Goal: Task Accomplishment & Management: Manage account settings

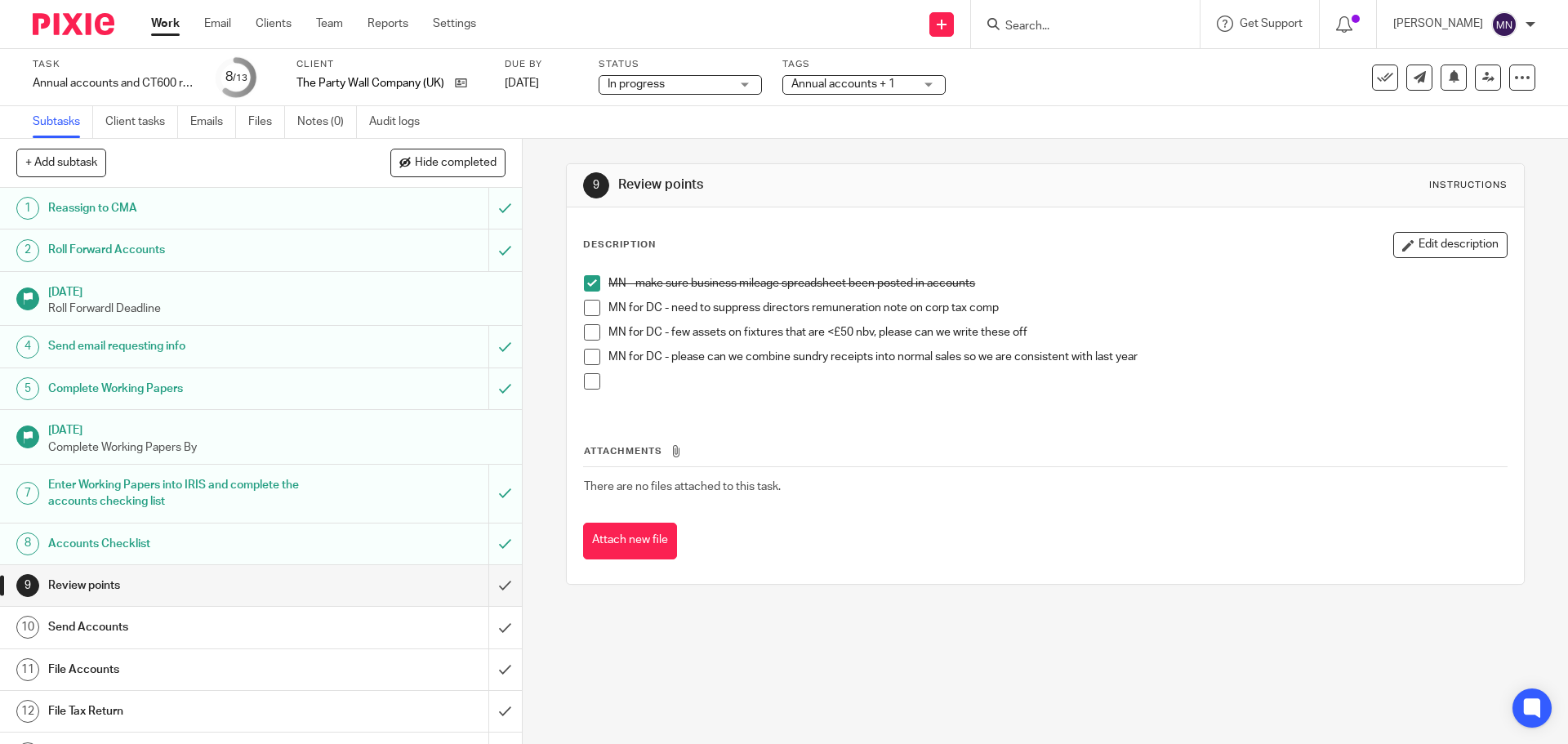
click at [818, 82] on span "Annual accounts + 1" at bounding box center [843, 84] width 103 height 11
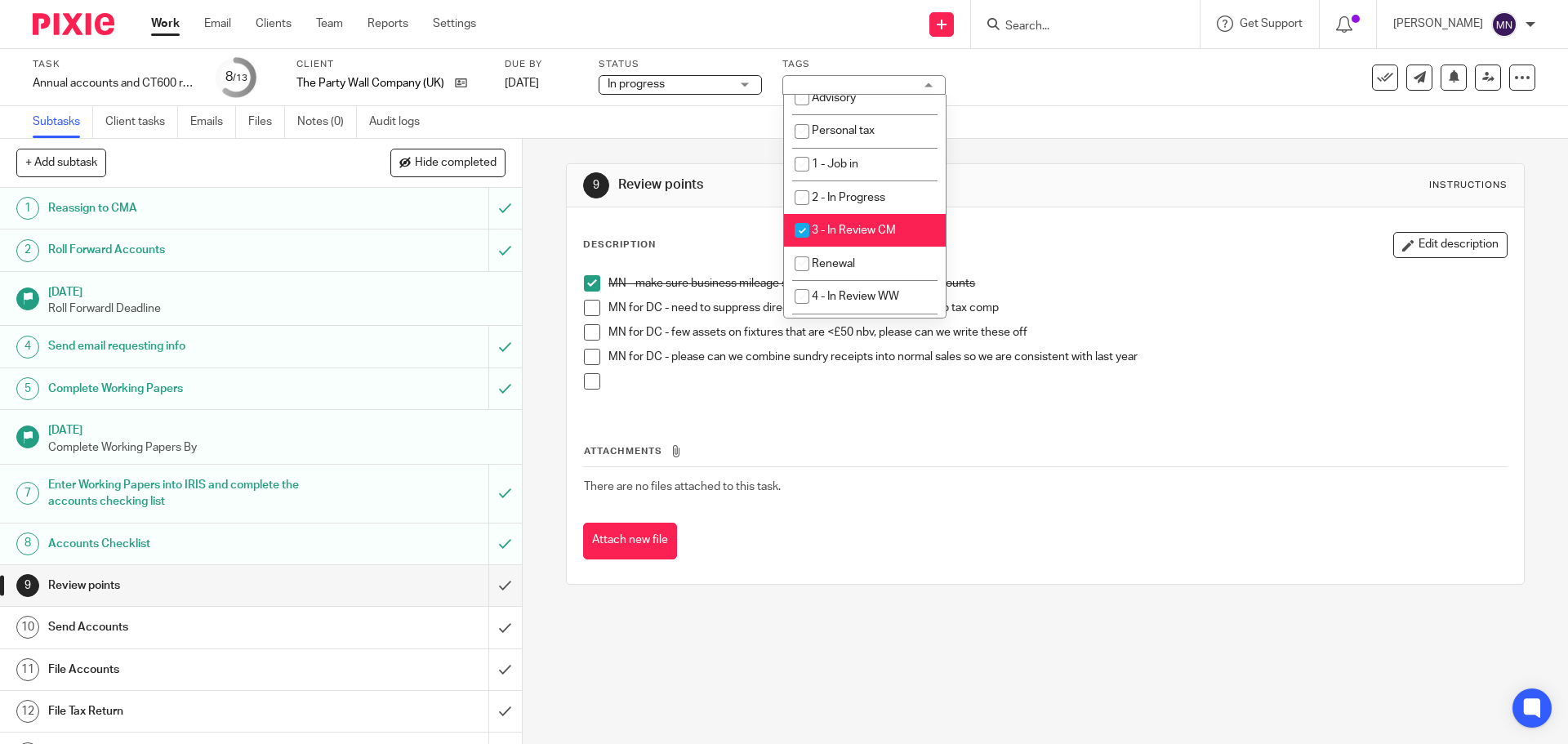
scroll to position [327, 0]
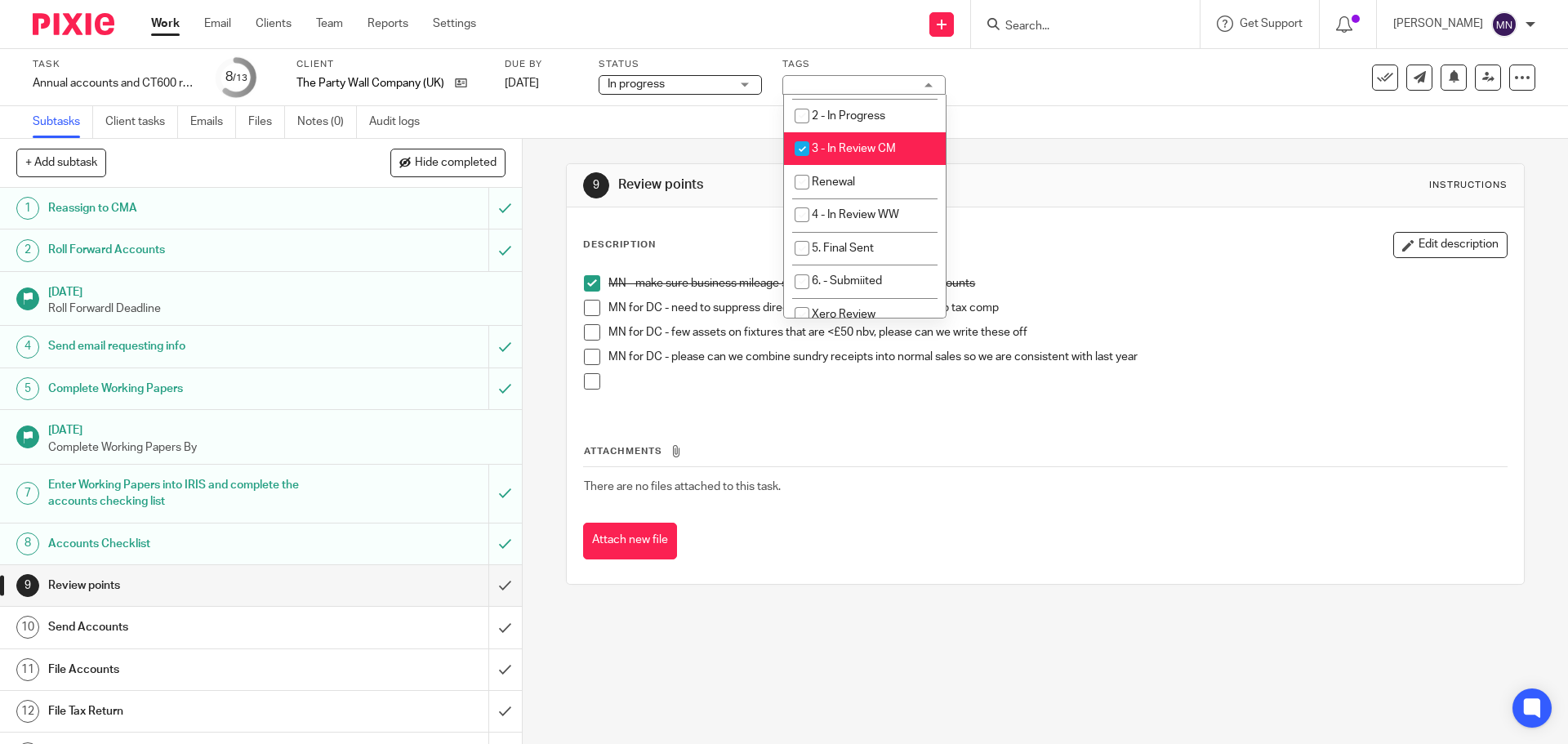
click at [1123, 136] on div "Subtasks Client tasks Emails Files Notes (0) Audit logs" at bounding box center [784, 122] width 1568 height 33
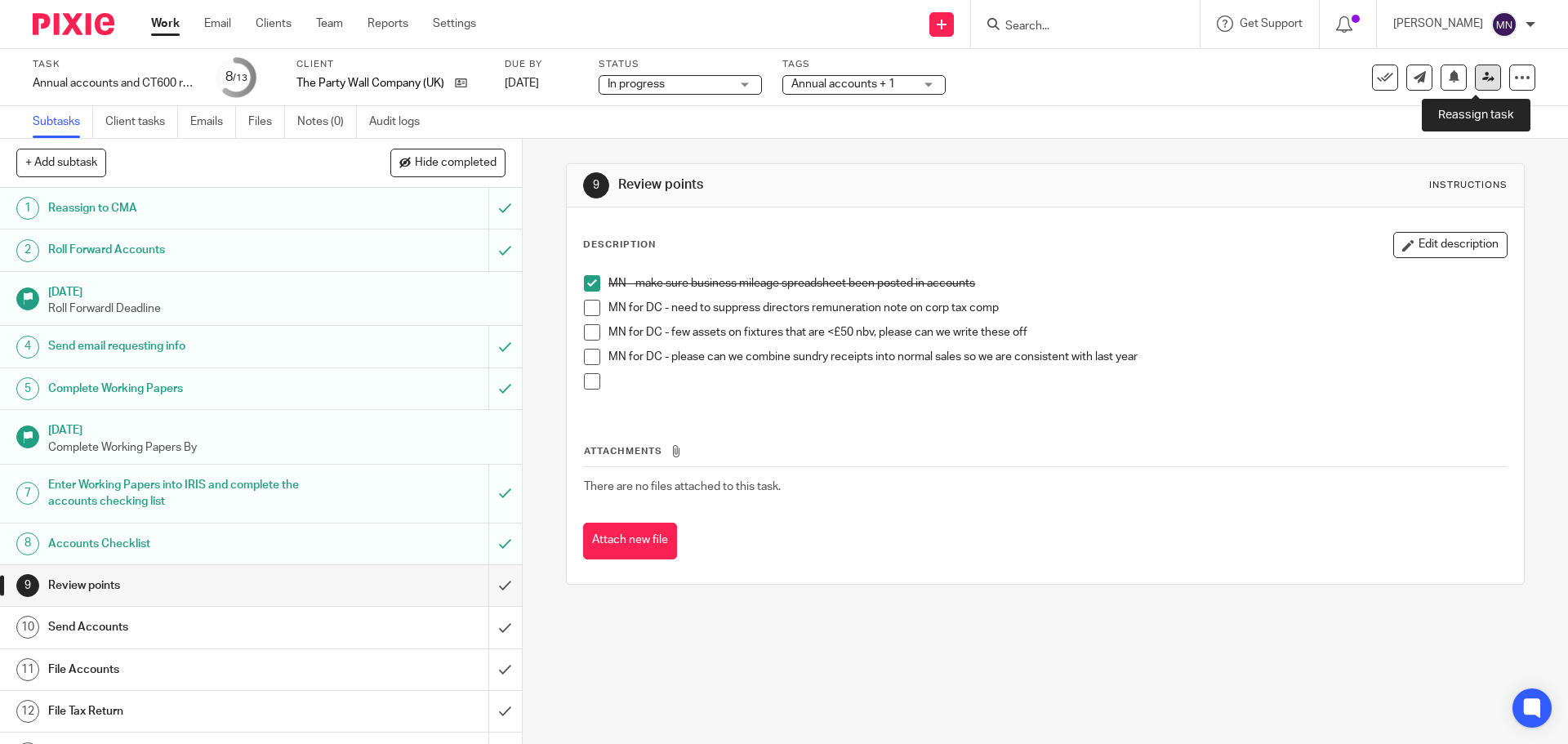
click at [1482, 81] on icon at bounding box center [1488, 78] width 12 height 12
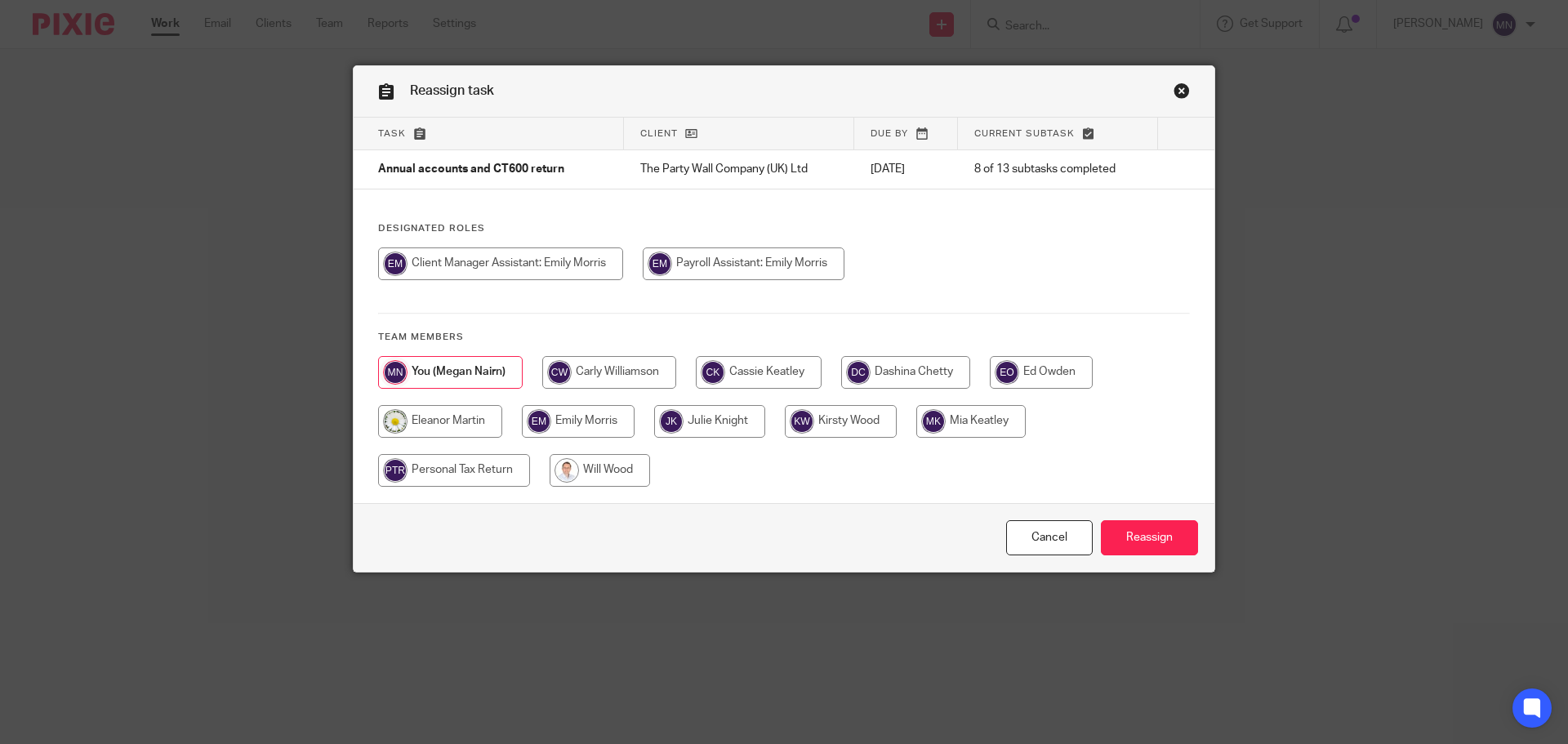
click at [872, 384] on input "radio" at bounding box center [905, 373] width 129 height 33
radio input "true"
click at [1145, 522] on input "Reassign" at bounding box center [1149, 537] width 97 height 35
